Goal: Transaction & Acquisition: Purchase product/service

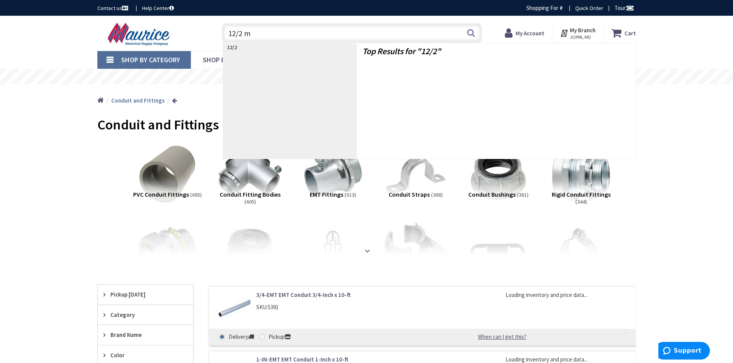
type input "12/2 mc"
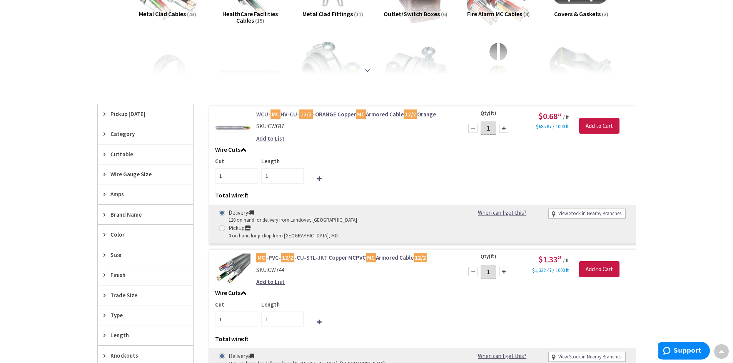
scroll to position [155, 0]
